Goal: Task Accomplishment & Management: Complete application form

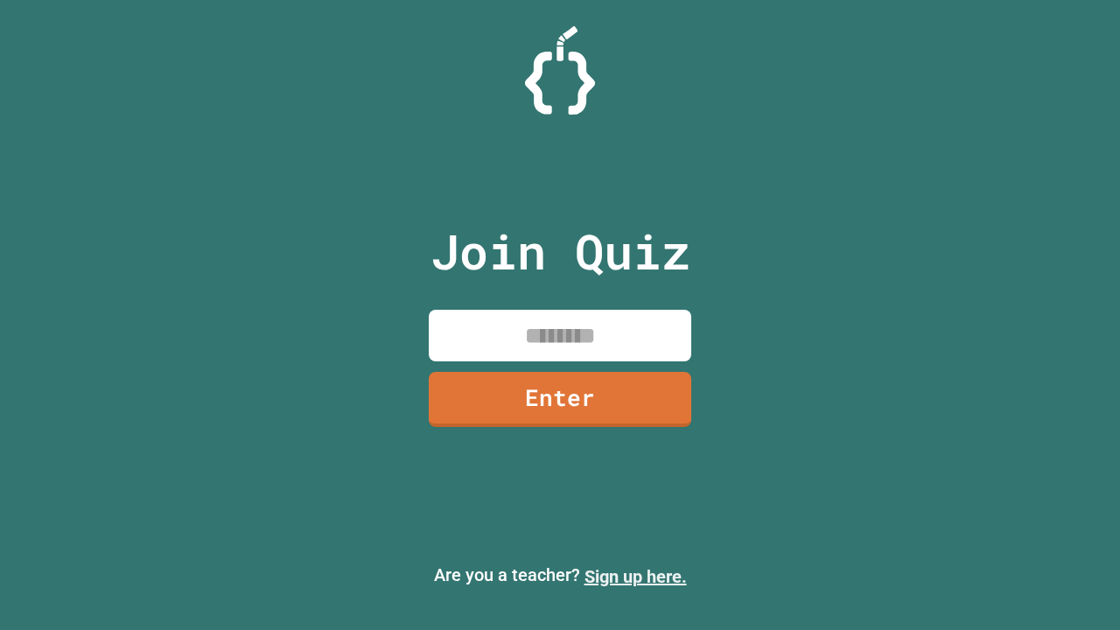
click at [635, 576] on link "Sign up here." at bounding box center [635, 576] width 102 height 21
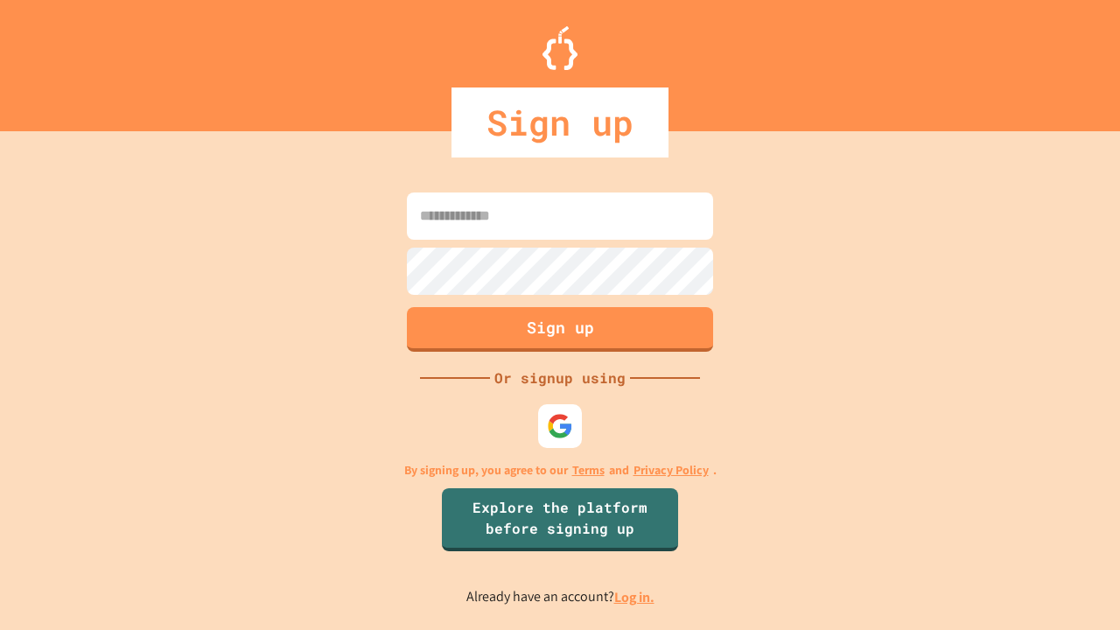
click at [635, 597] on link "Log in." at bounding box center [634, 597] width 40 height 18
